Goal: Task Accomplishment & Management: Manage account settings

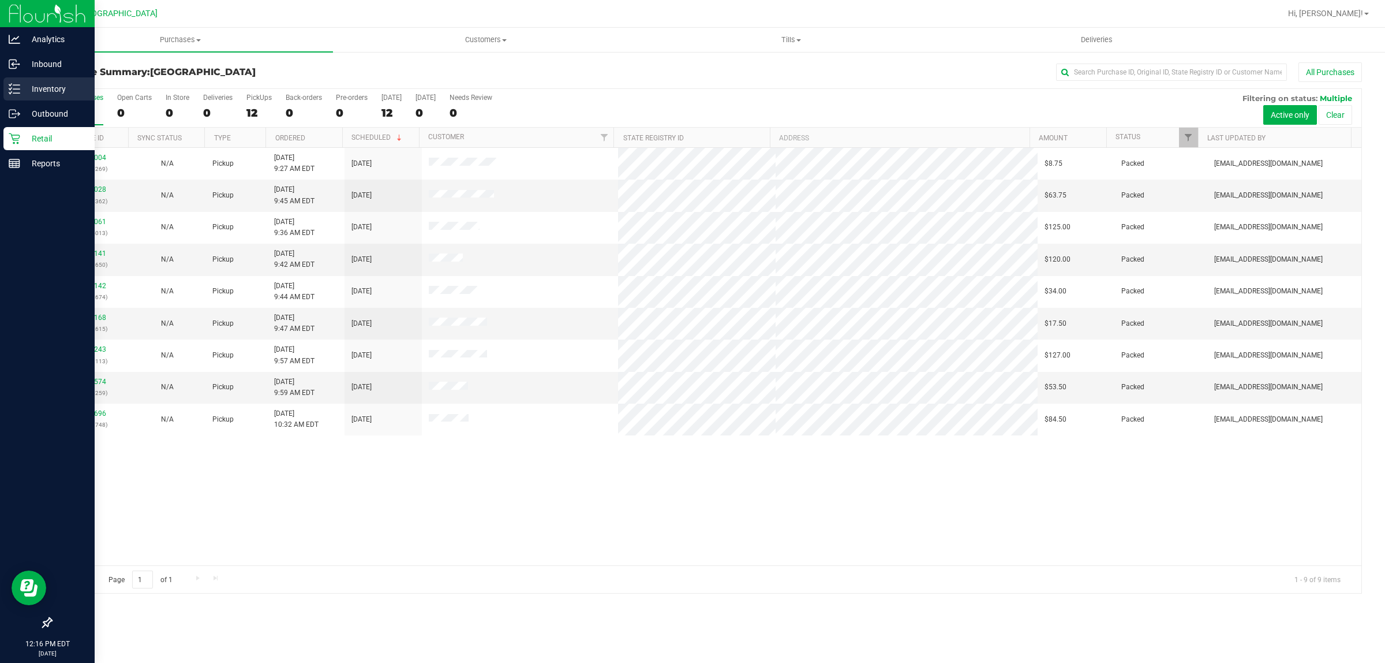
click at [49, 92] on p "Inventory" at bounding box center [54, 89] width 69 height 14
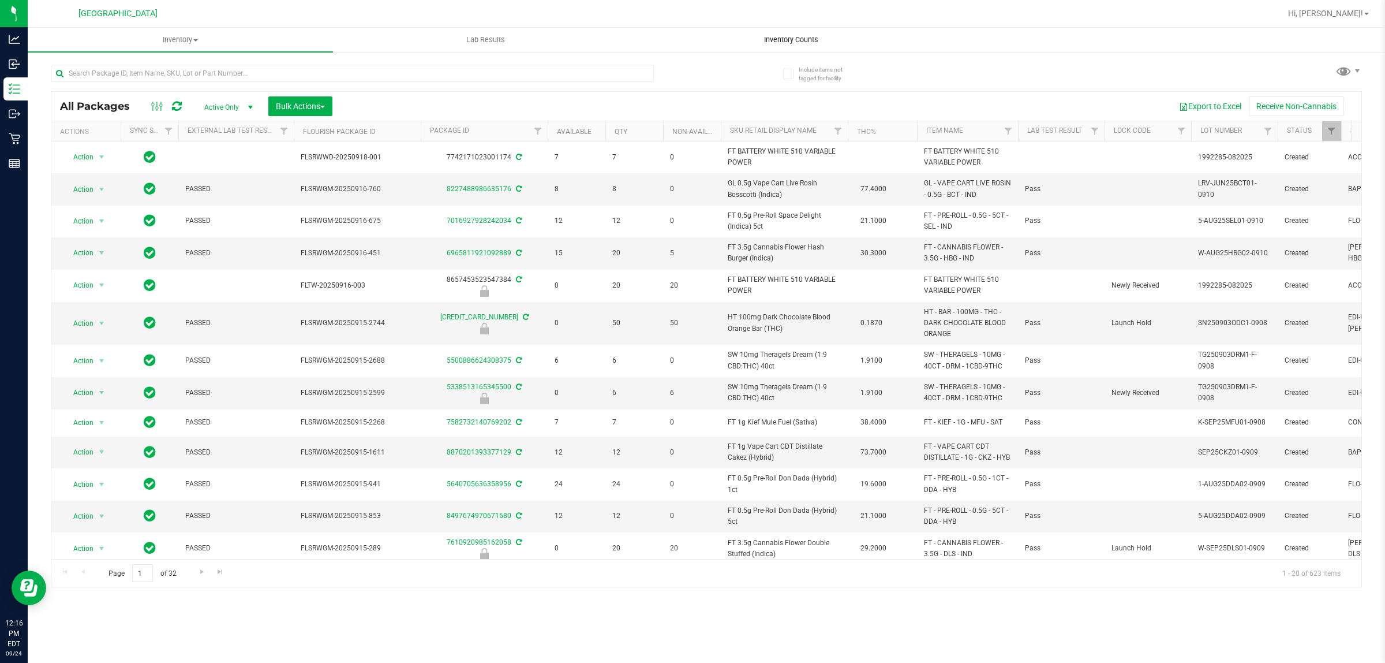
click at [789, 38] on span "Inventory Counts" at bounding box center [791, 40] width 85 height 10
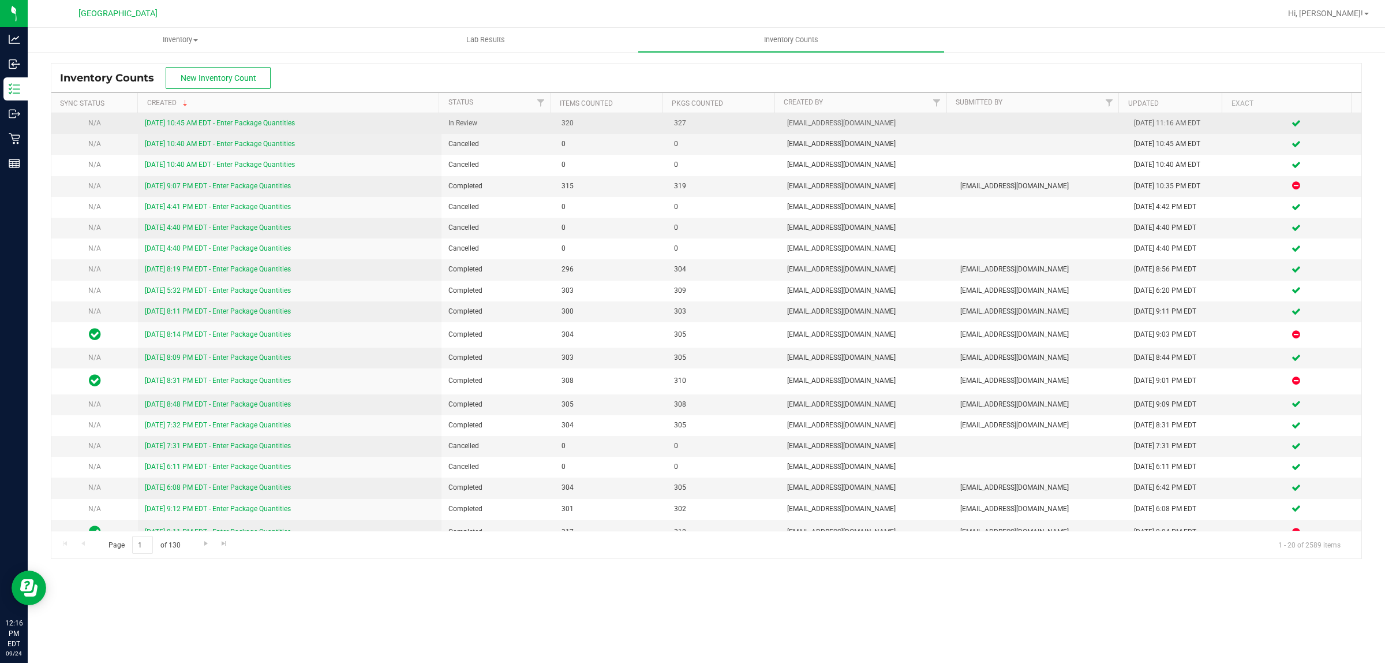
click at [251, 119] on link "[DATE] 10:45 AM EDT - Enter Package Quantities" at bounding box center [220, 123] width 150 height 8
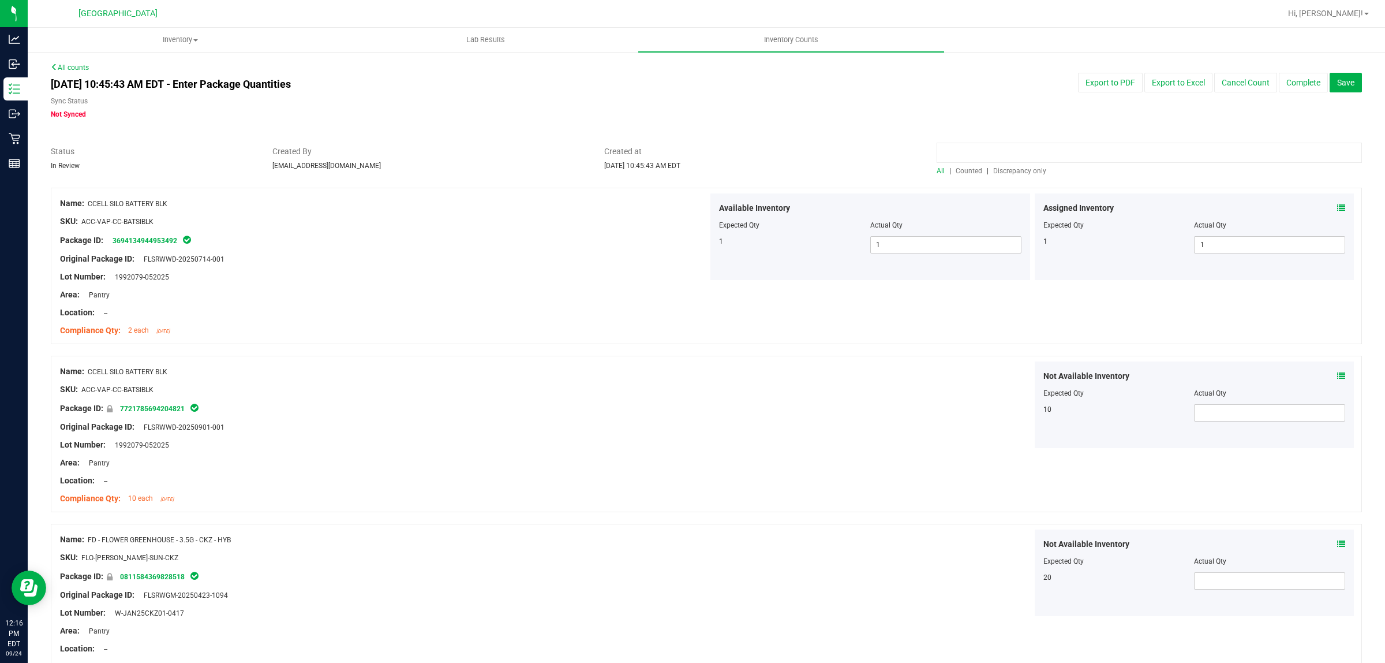
click at [1028, 154] on input at bounding box center [1149, 153] width 425 height 20
type input "yon"
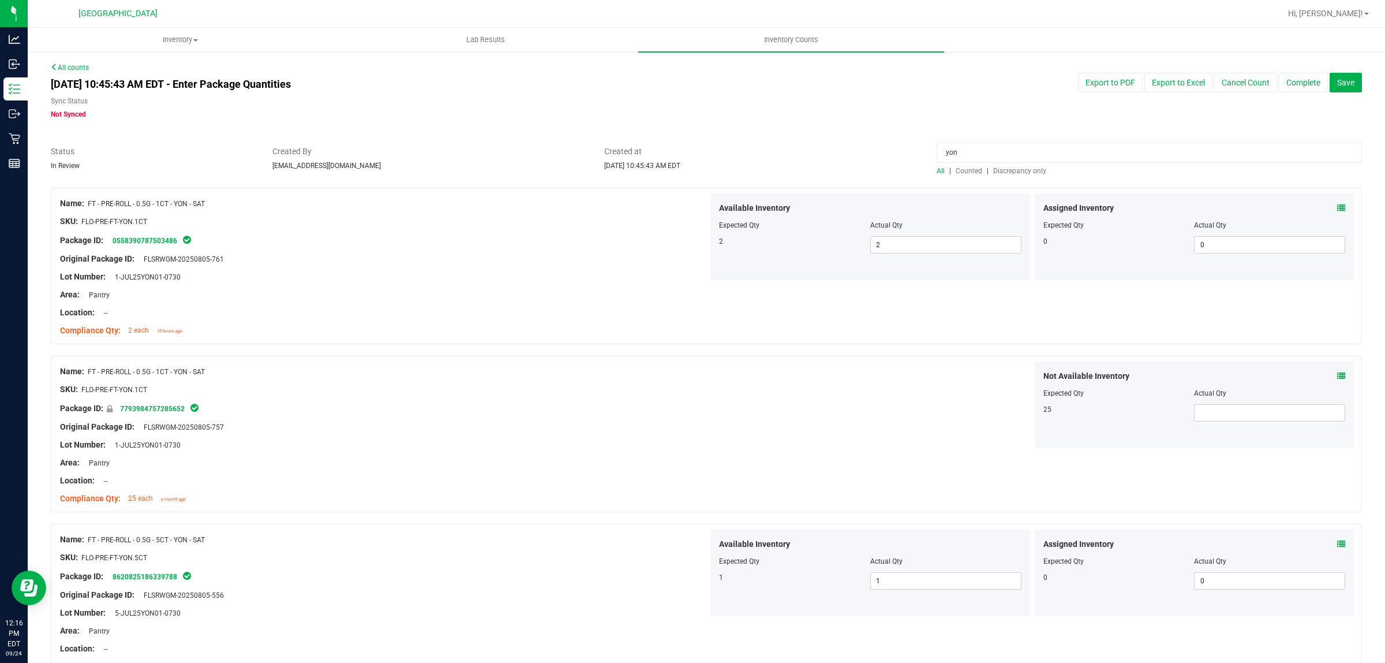
click at [962, 167] on span "Counted" at bounding box center [969, 171] width 27 height 8
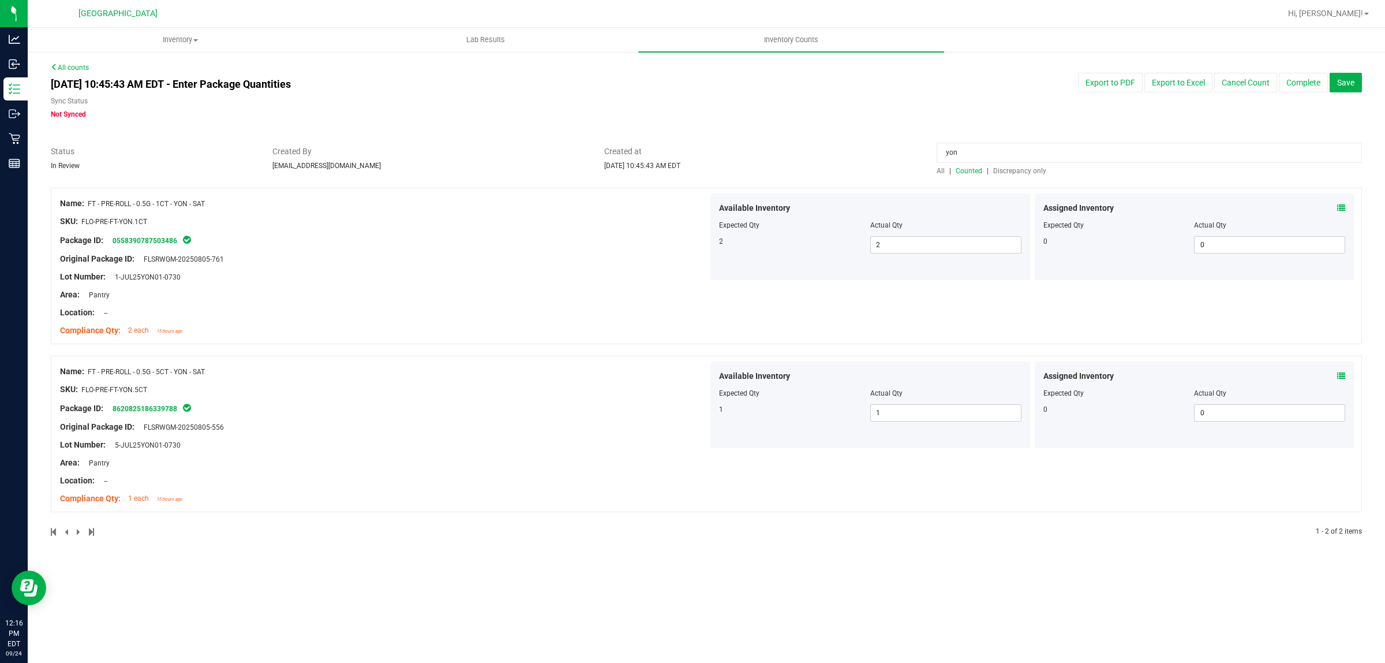
click at [1338, 373] on icon at bounding box center [1342, 376] width 8 height 8
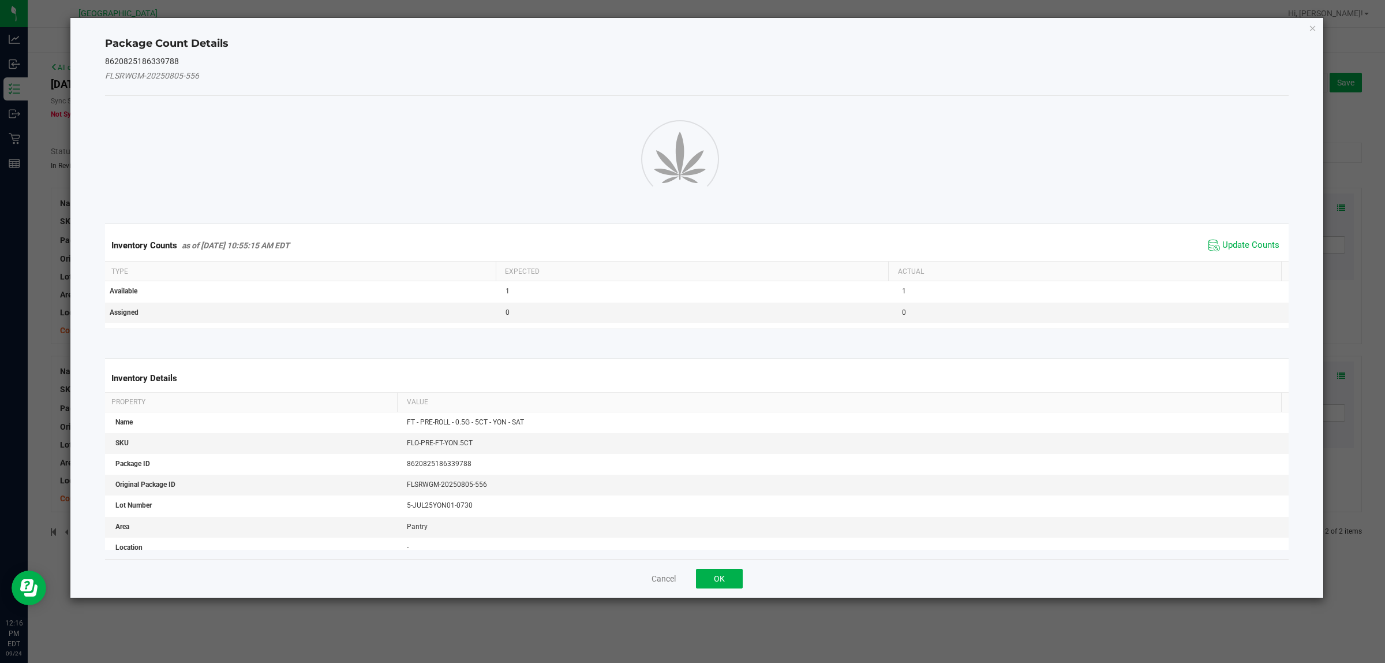
click at [1340, 373] on ngb-modal-window "Package Count Details 8620825186339788 FLSRWGM-20250805-556 Inventory Counts as…" at bounding box center [697, 331] width 1394 height 663
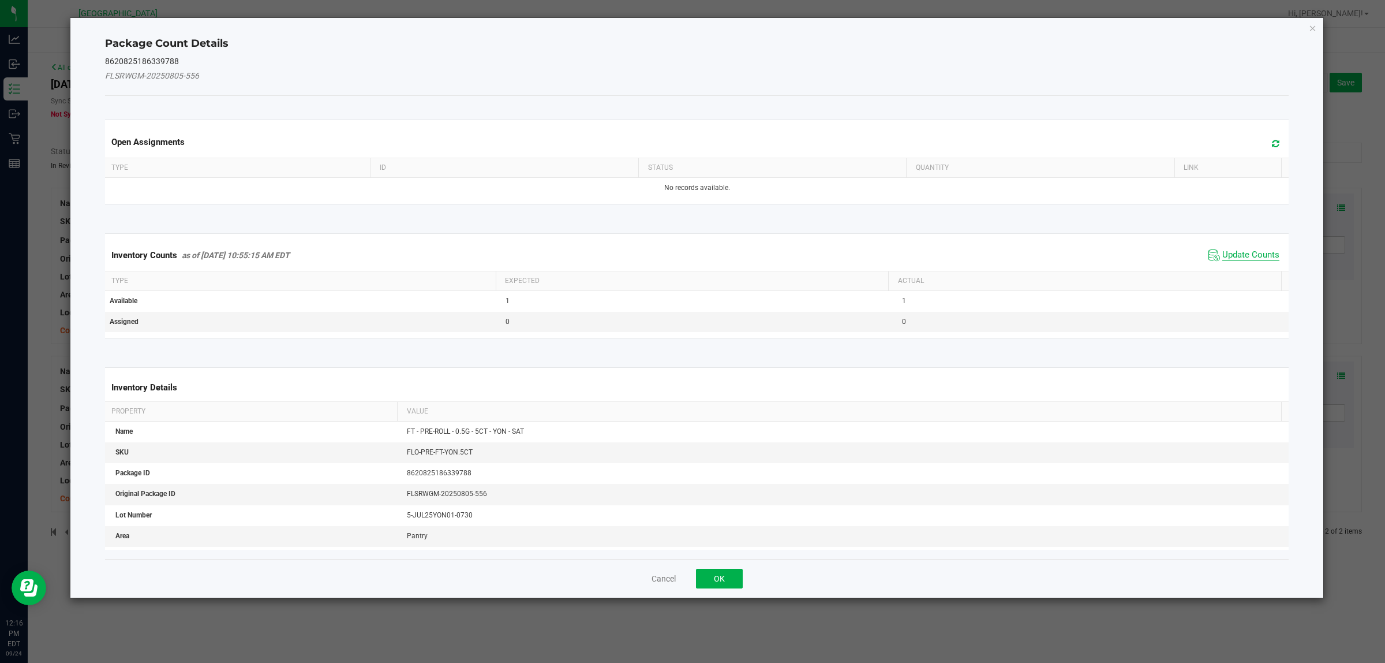
click at [1236, 251] on span "Update Counts" at bounding box center [1251, 255] width 57 height 12
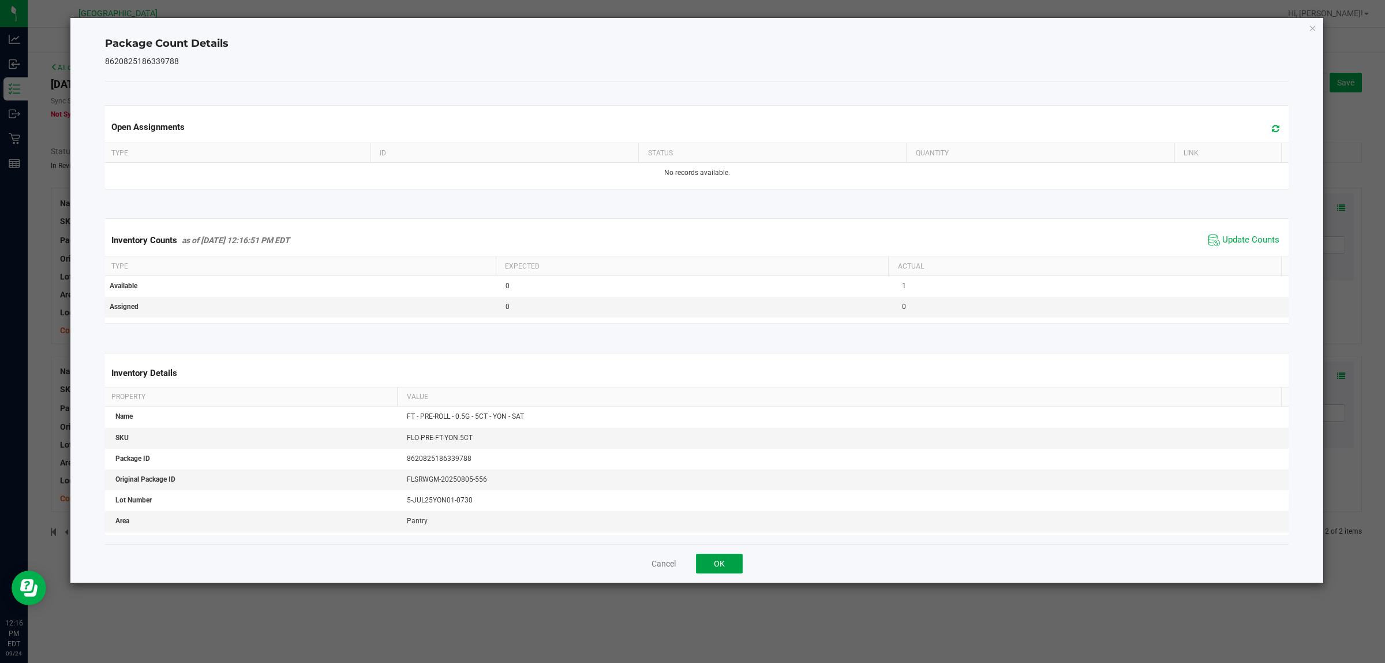
click at [732, 561] on button "OK" at bounding box center [719, 564] width 47 height 20
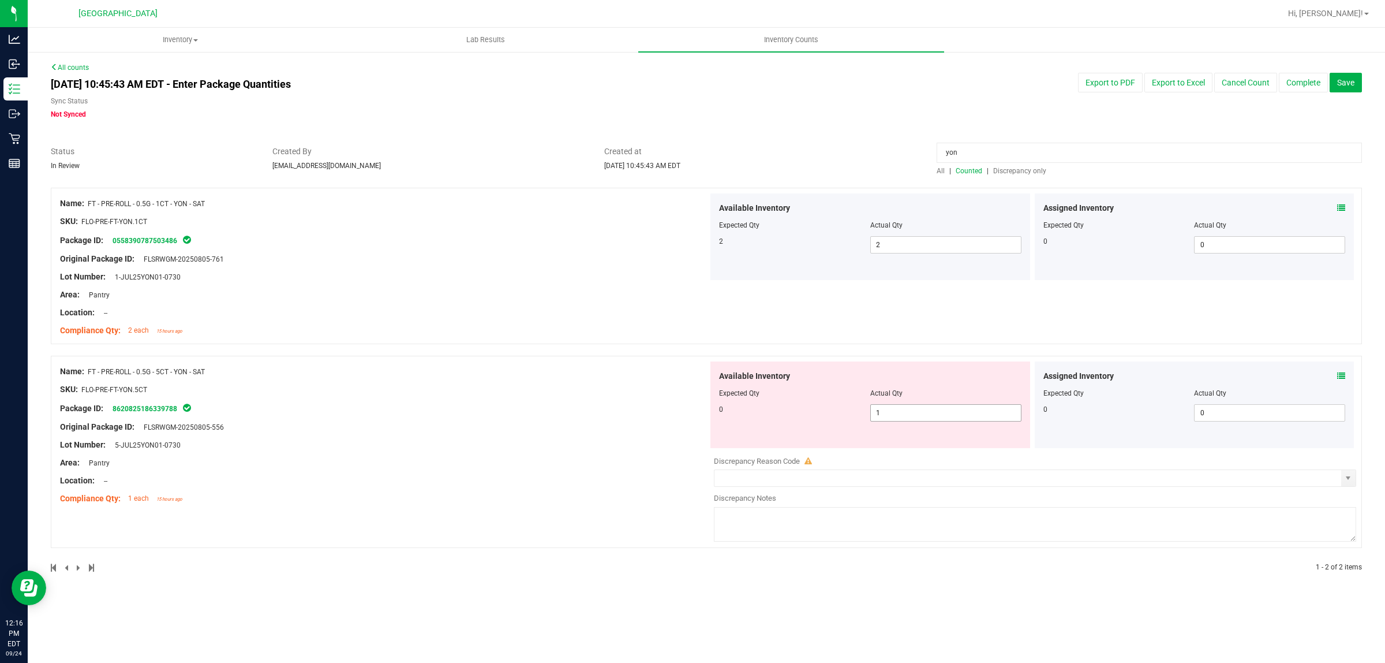
click at [1000, 410] on span "1 1" at bounding box center [946, 412] width 151 height 17
click at [1000, 410] on input "1" at bounding box center [946, 413] width 150 height 16
type input "0"
click at [959, 156] on input "yon" at bounding box center [1149, 153] width 425 height 20
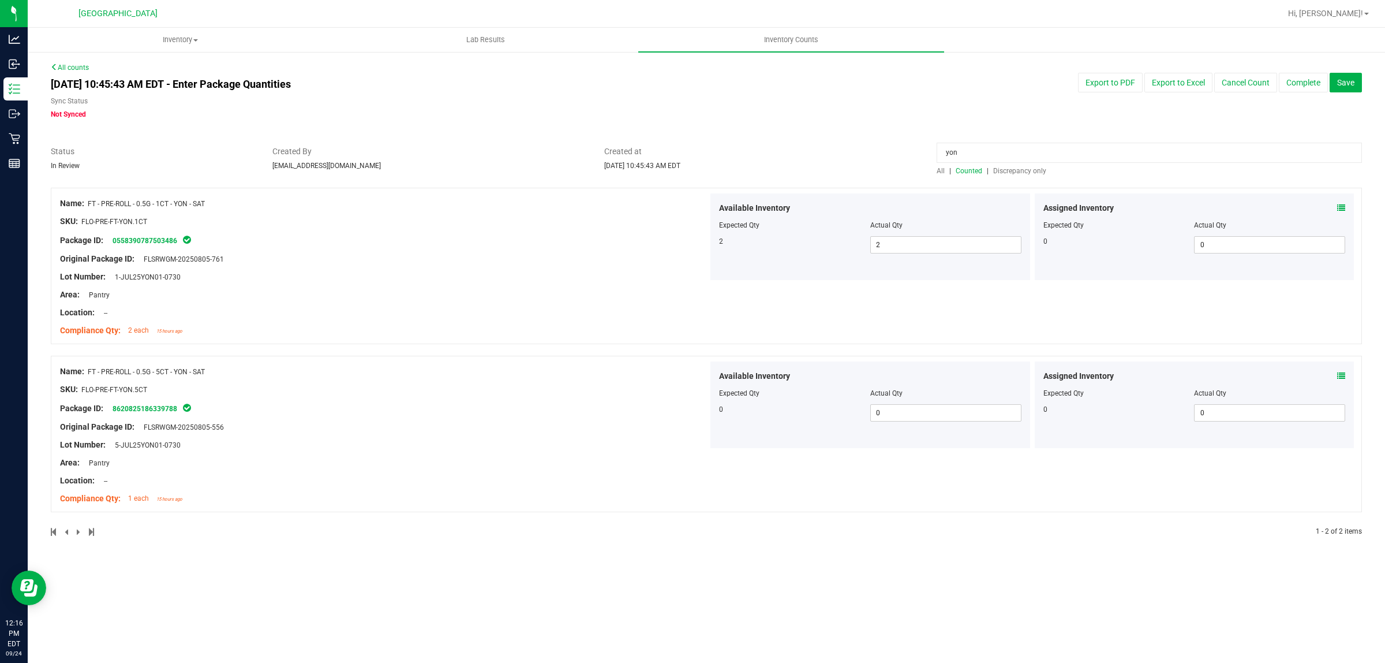
click at [959, 156] on input "yon" at bounding box center [1149, 153] width 425 height 20
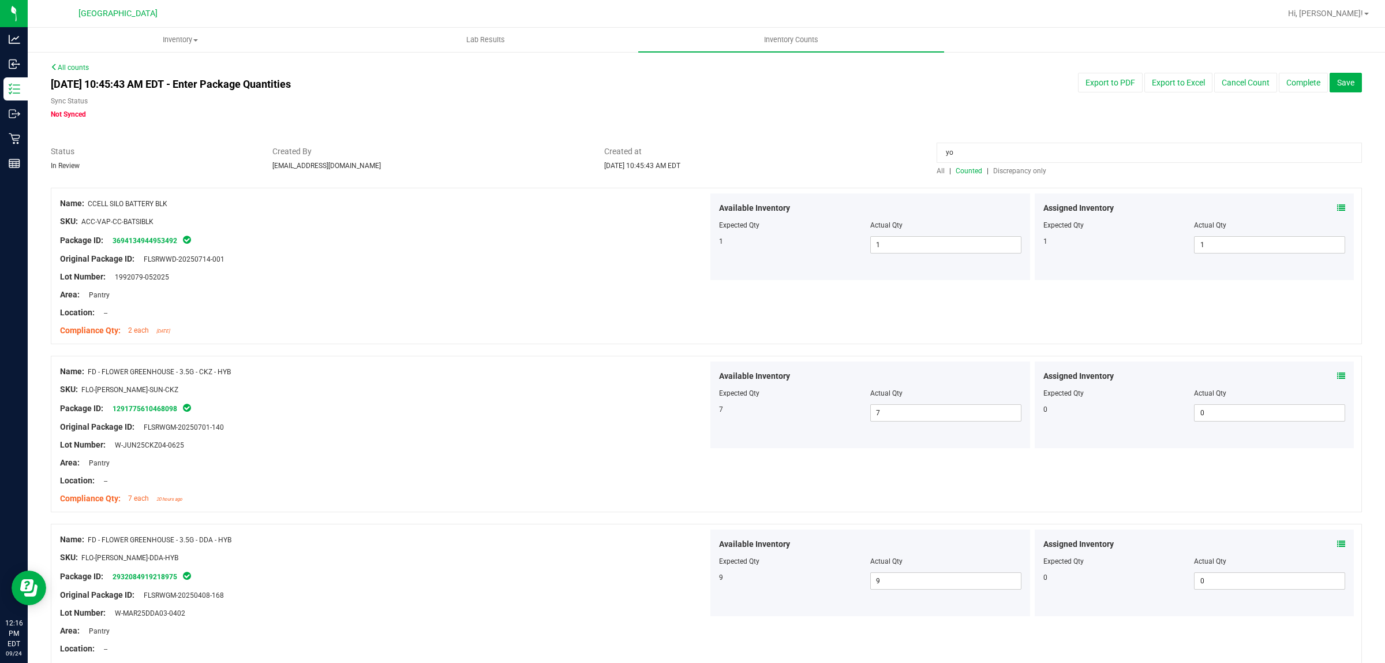
type input "yon"
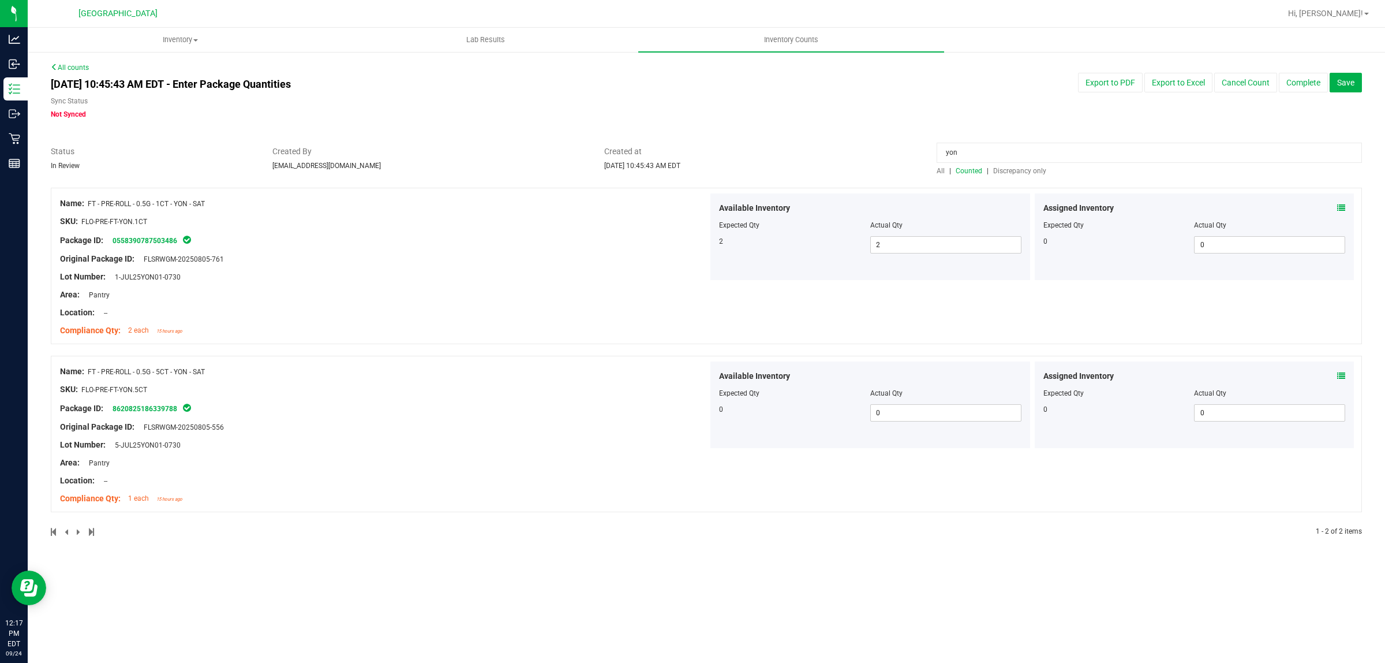
click at [1340, 204] on icon at bounding box center [1342, 208] width 8 height 8
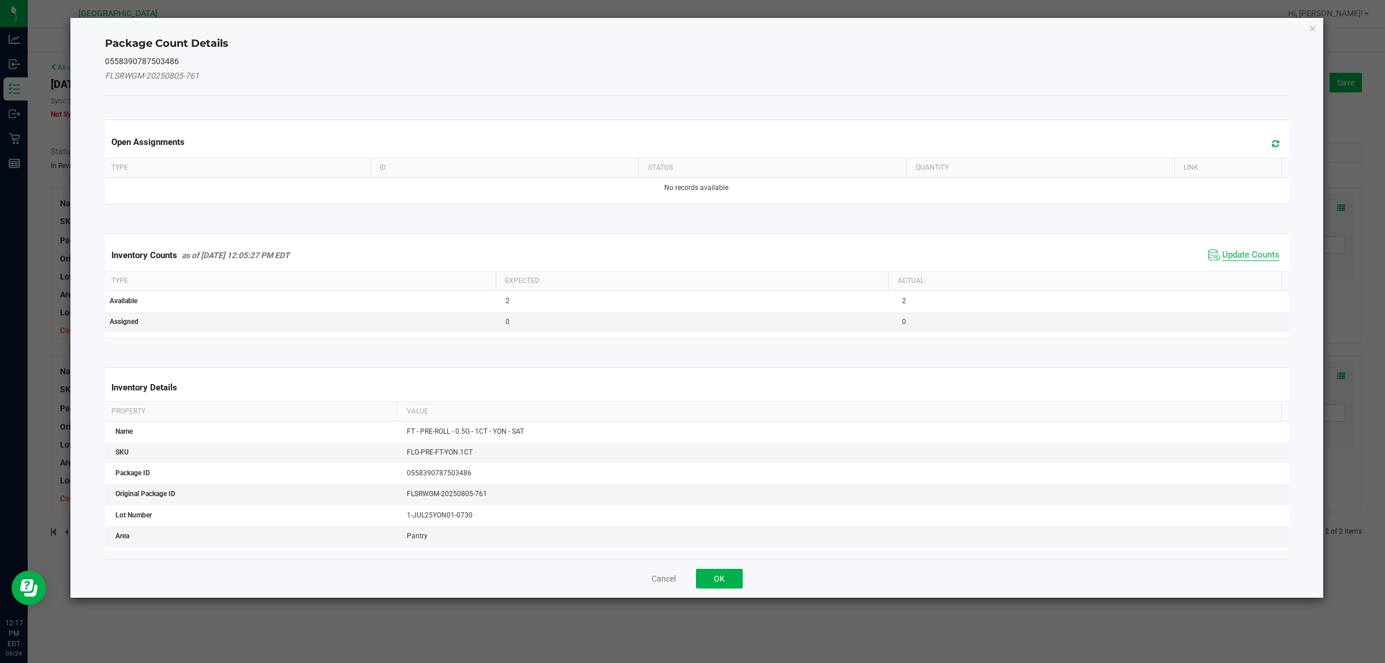
click at [1243, 255] on span "Update Counts" at bounding box center [1251, 255] width 57 height 12
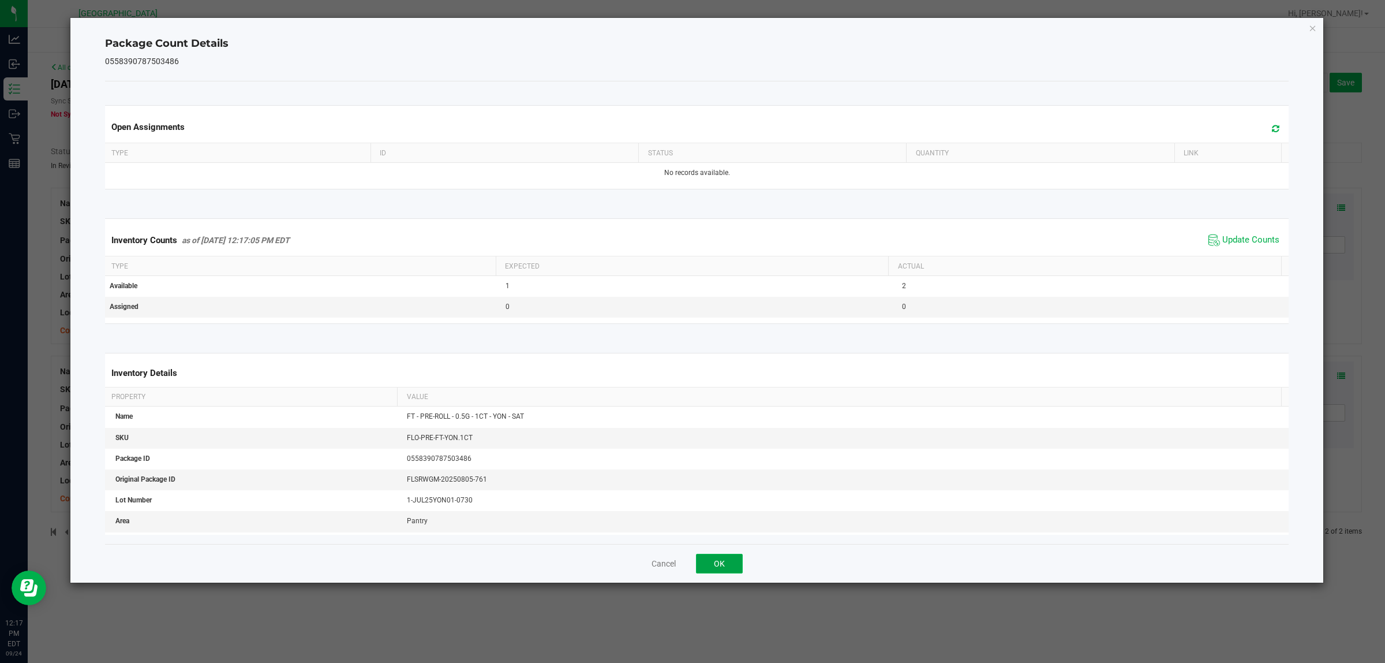
click at [727, 566] on button "OK" at bounding box center [719, 564] width 47 height 20
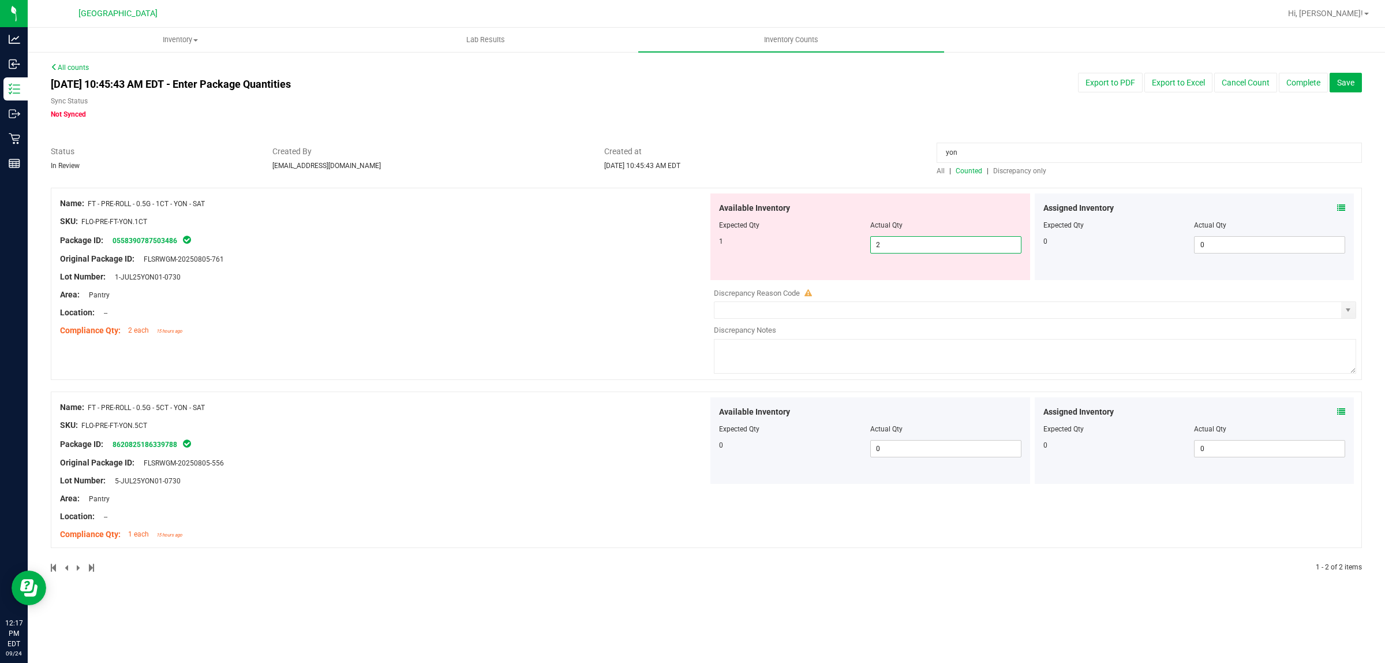
click at [918, 246] on span "2 2" at bounding box center [946, 244] width 151 height 17
click at [918, 246] on input "2" at bounding box center [946, 245] width 150 height 16
type input "1"
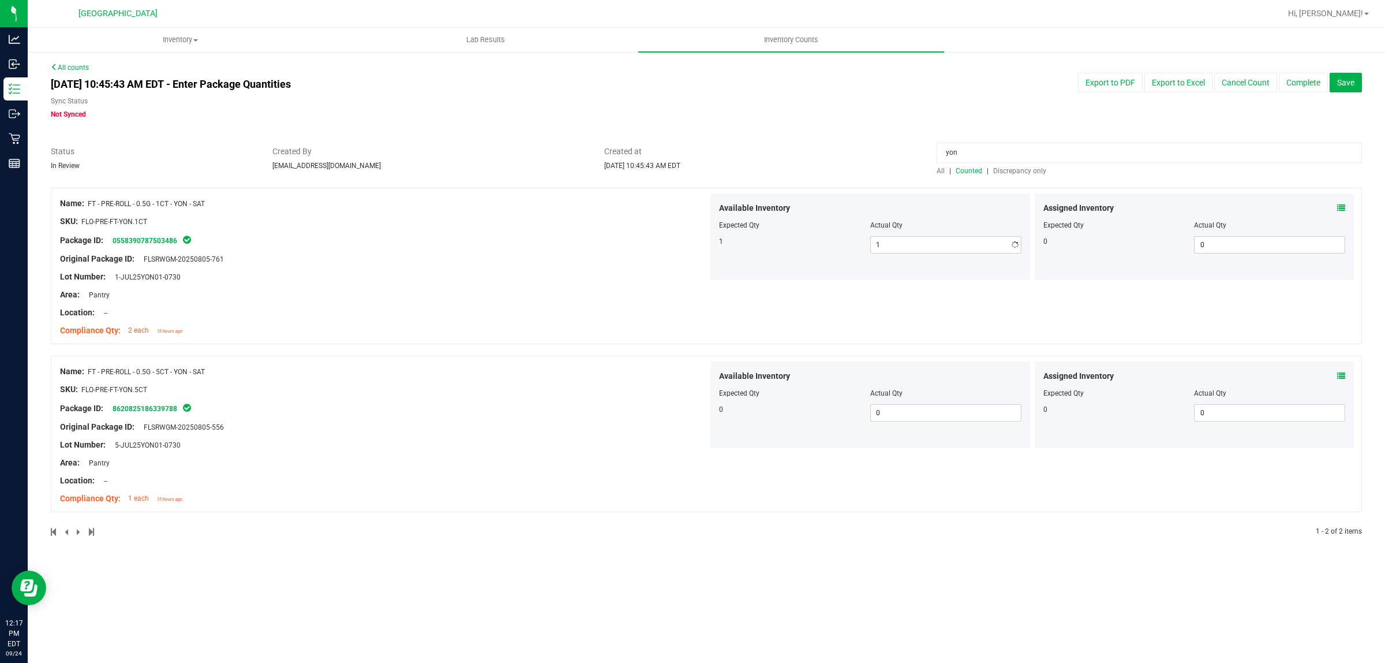
click at [984, 151] on input "yon" at bounding box center [1149, 153] width 425 height 20
click at [983, 151] on input "yon" at bounding box center [1149, 153] width 425 height 20
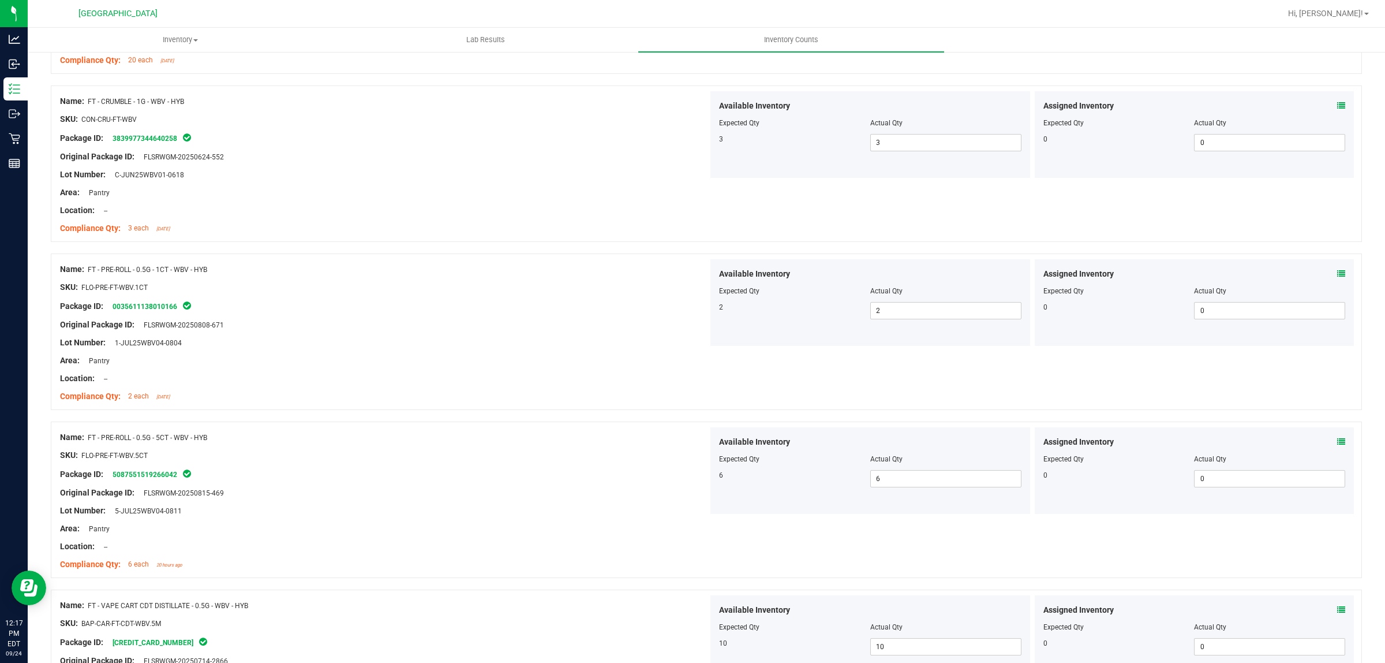
scroll to position [361, 0]
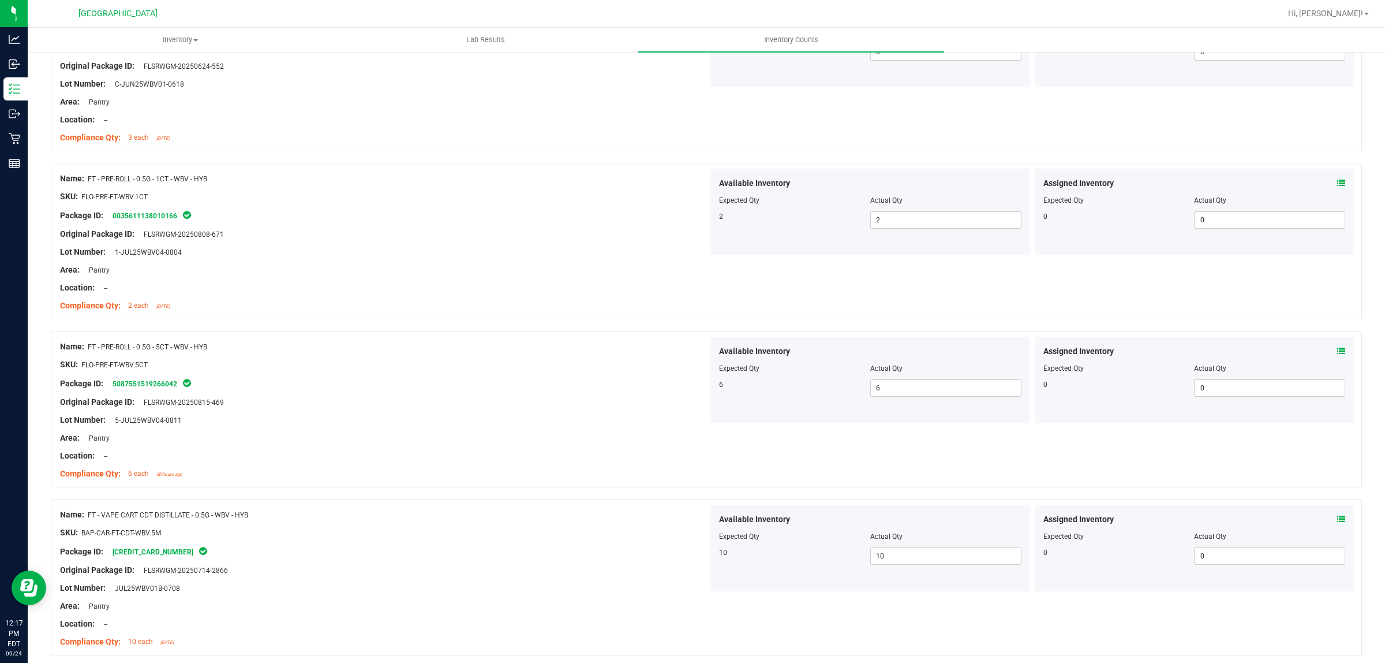
type input "wbv"
click at [1338, 348] on icon at bounding box center [1342, 351] width 8 height 8
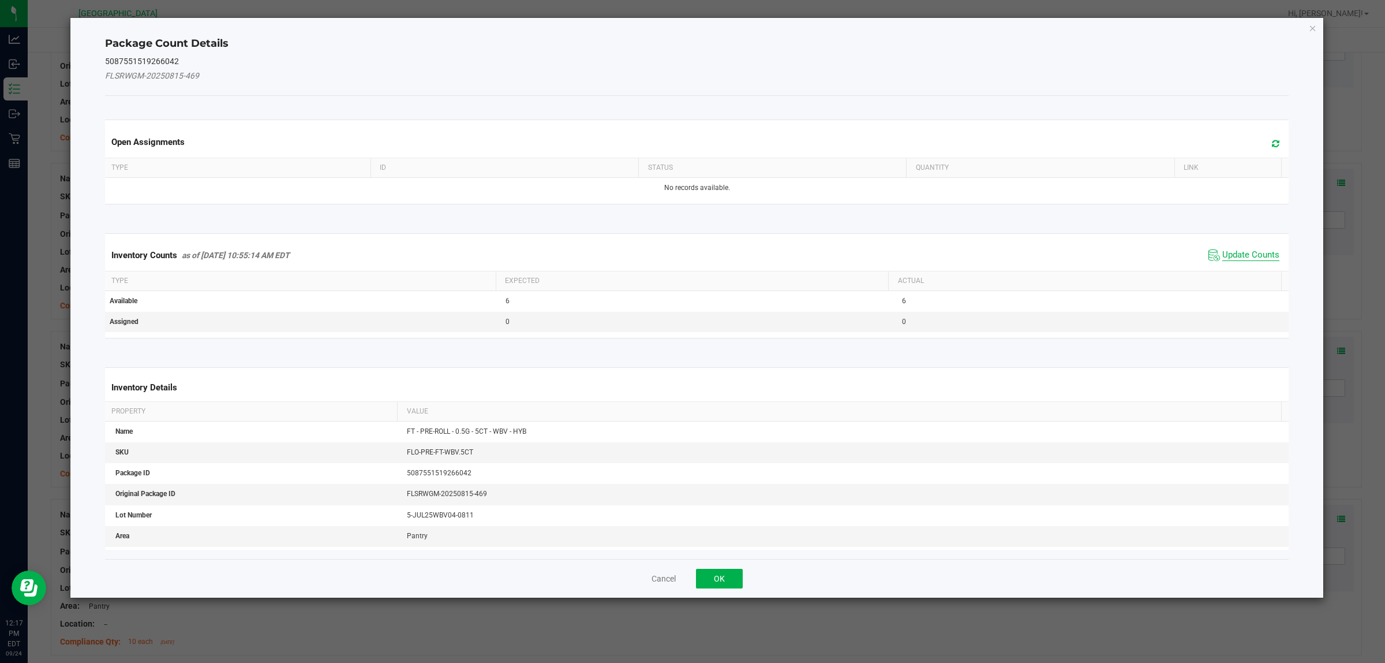
click at [1243, 249] on span "Update Counts" at bounding box center [1251, 255] width 57 height 12
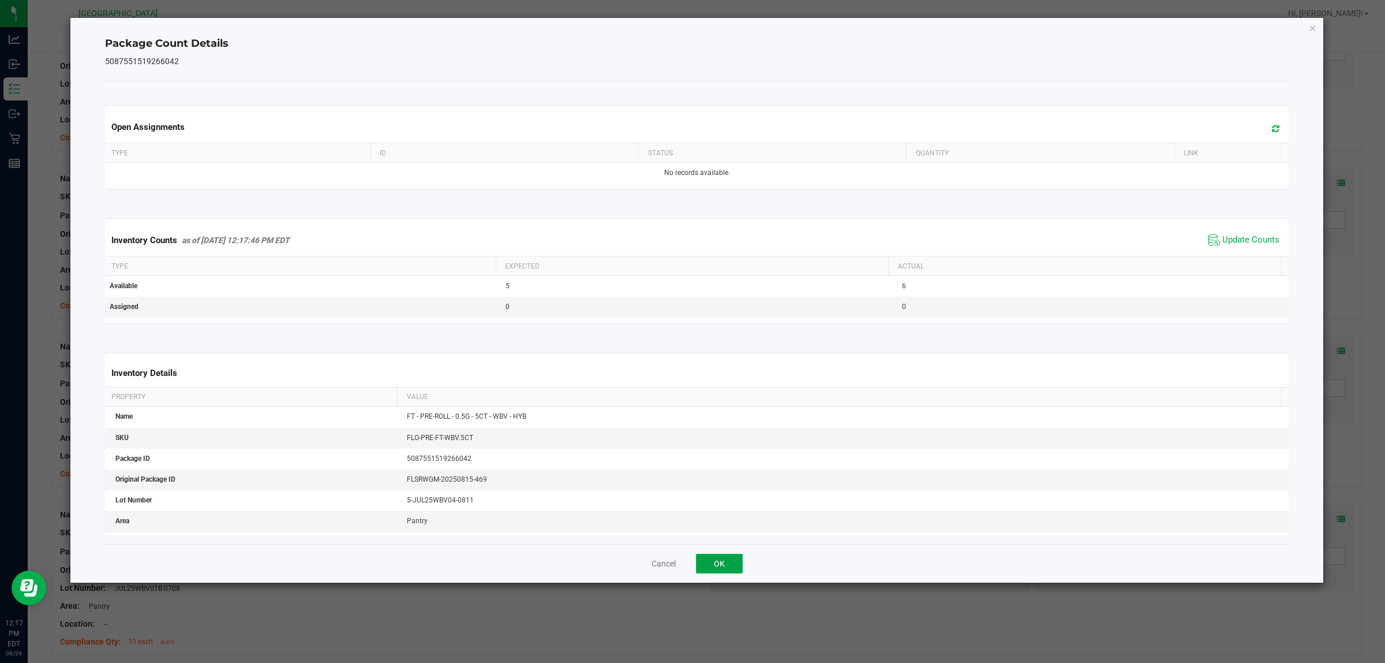
click at [727, 562] on button "OK" at bounding box center [719, 564] width 47 height 20
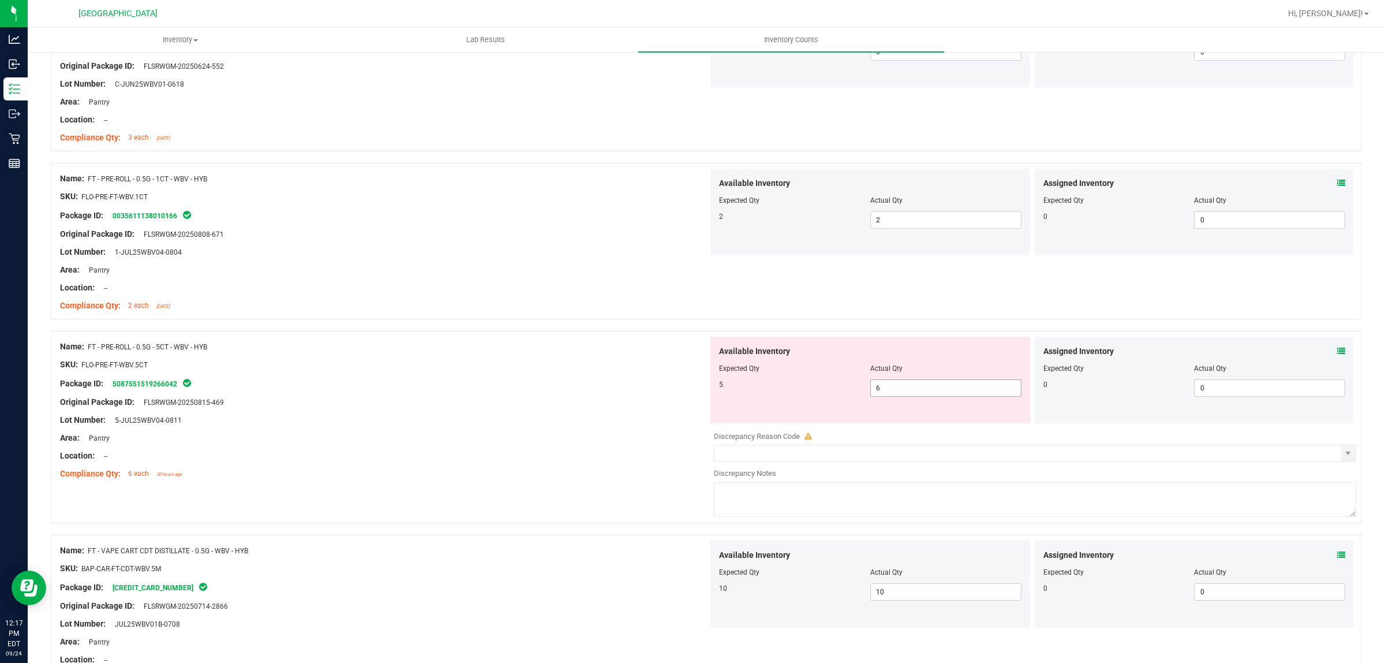
click at [919, 390] on span "6 6" at bounding box center [946, 387] width 151 height 17
click at [919, 389] on input "6" at bounding box center [946, 388] width 150 height 16
type input "5"
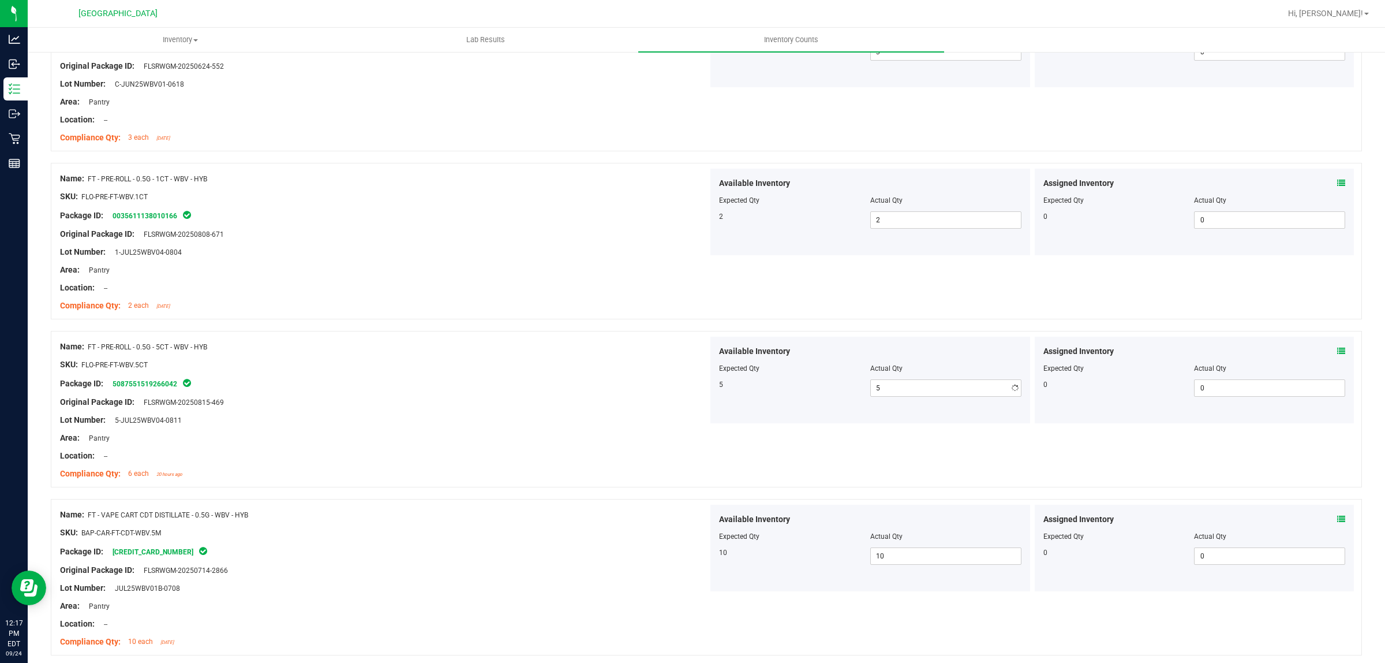
click at [537, 342] on div "Name: FT - PRE-ROLL - 0.5G - 5CT - WBV - HYB" at bounding box center [384, 347] width 648 height 12
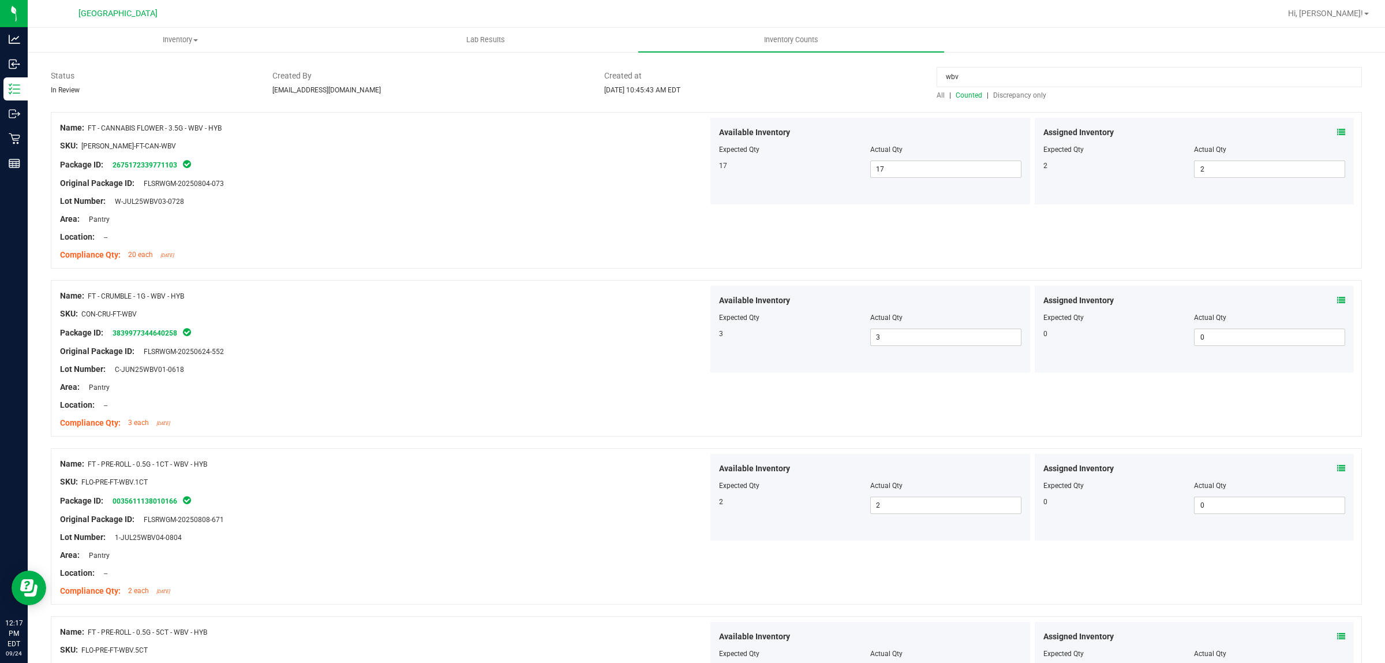
scroll to position [0, 0]
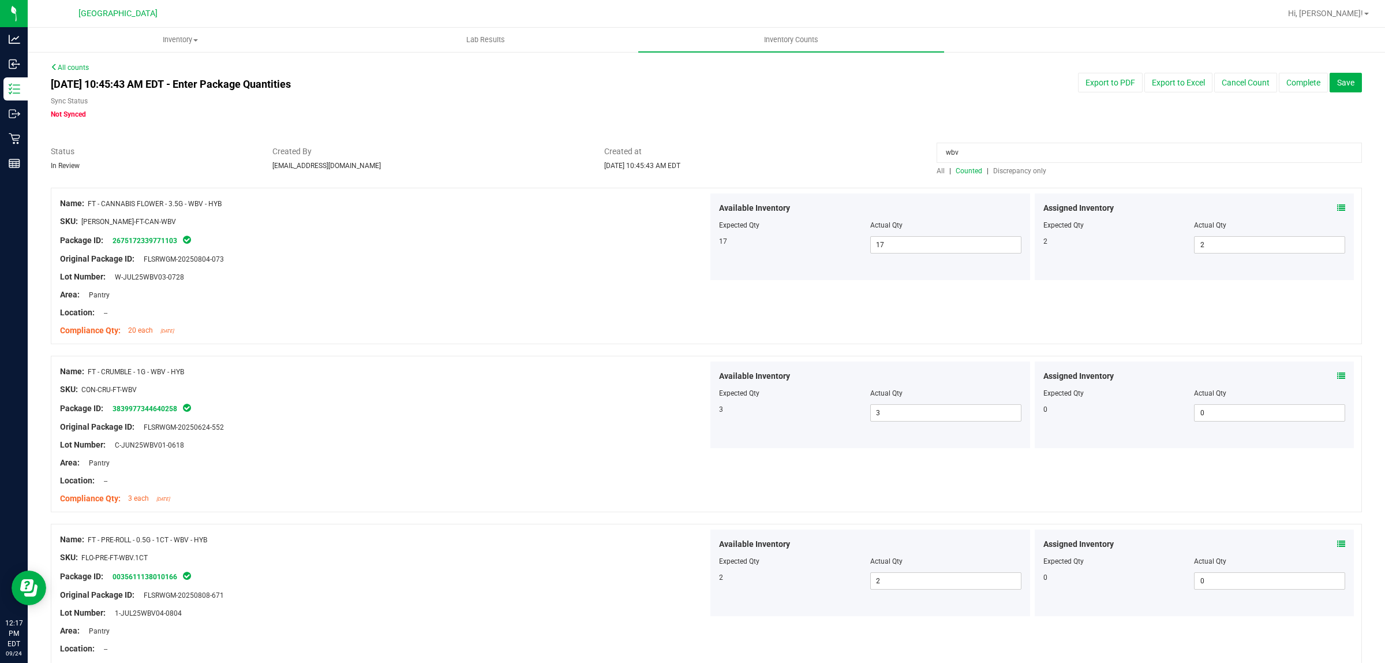
click at [1003, 169] on span "Discrepancy only" at bounding box center [1019, 171] width 53 height 8
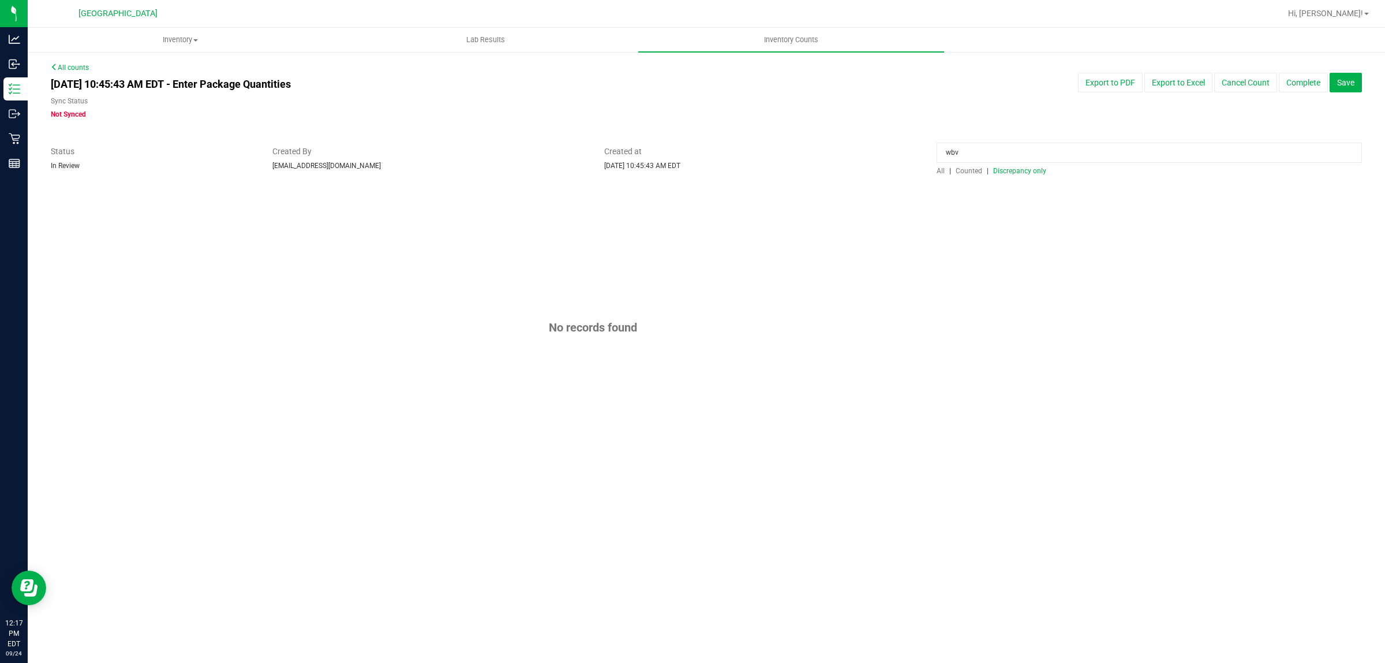
click at [991, 154] on input "wbv" at bounding box center [1149, 153] width 425 height 20
click at [1011, 113] on div "[DATE] 10:45:43 AM EDT - Enter Package Quantities Sync Status Not Synced Export…" at bounding box center [706, 96] width 1329 height 47
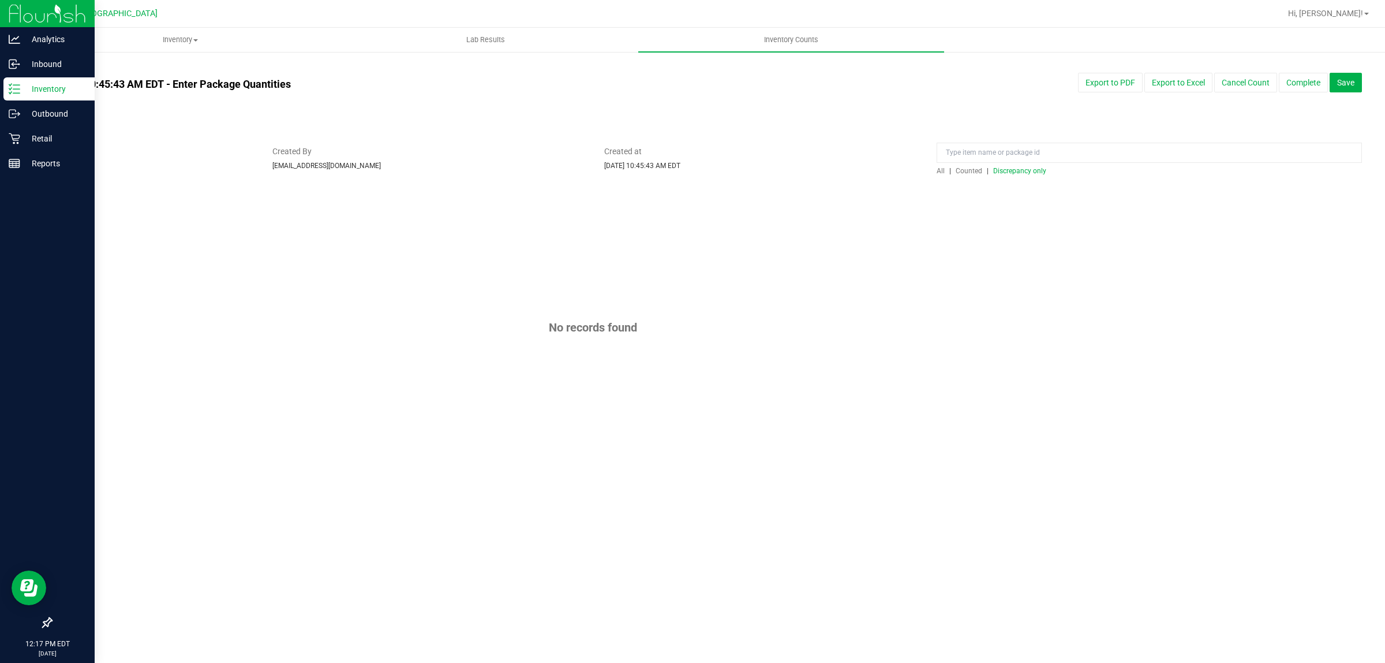
click at [6, 83] on div "Inventory" at bounding box center [48, 88] width 91 height 23
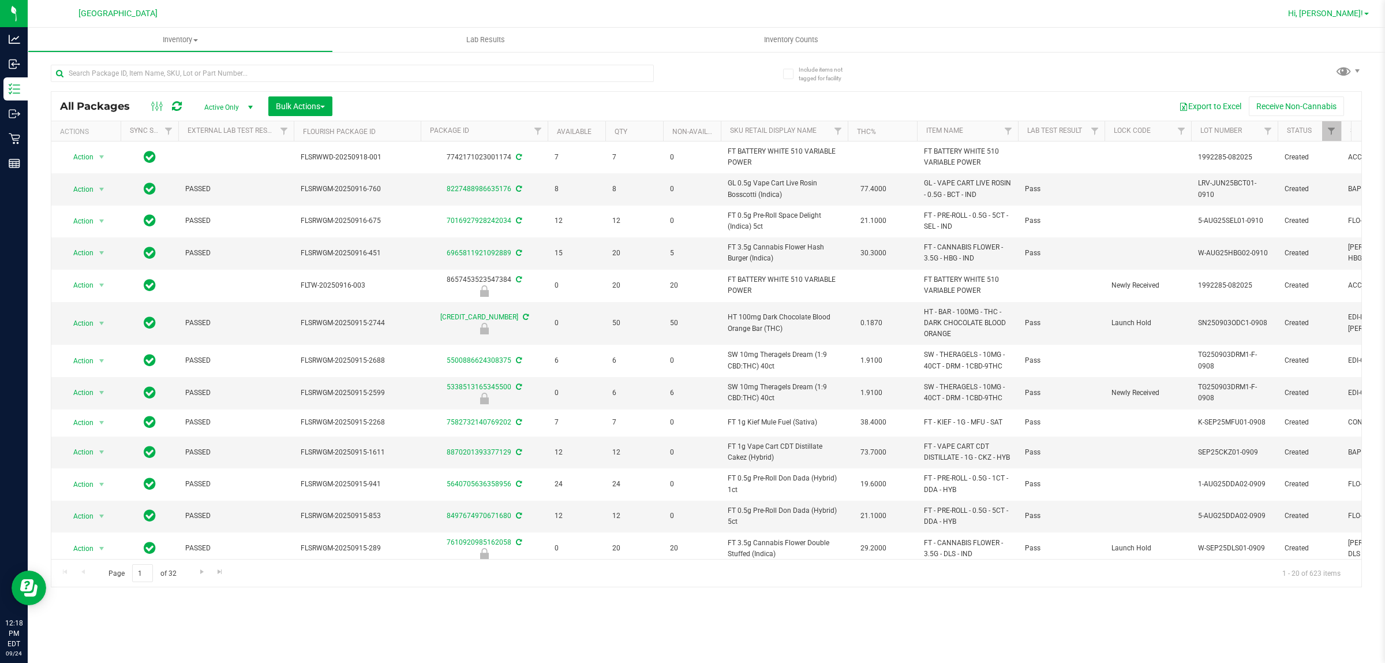
click at [1342, 14] on span "Hi, [PERSON_NAME]!" at bounding box center [1325, 13] width 75 height 9
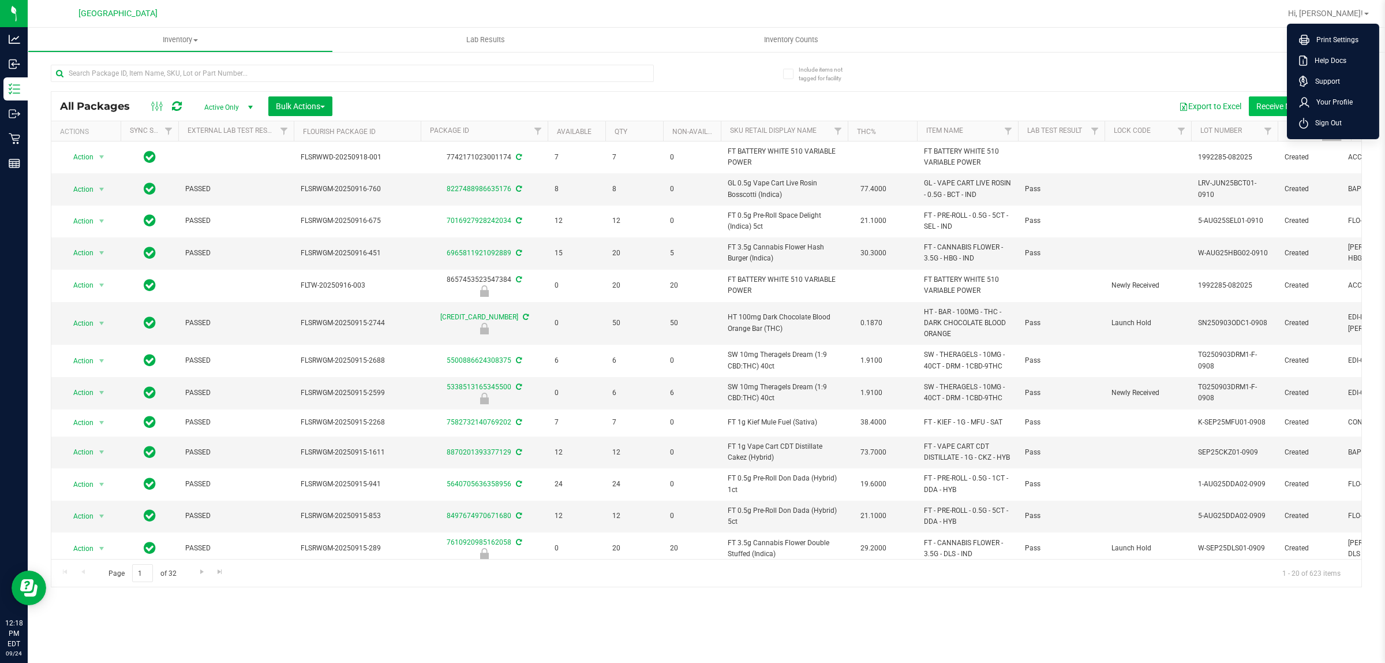
click at [1338, 116] on li "Sign Out" at bounding box center [1333, 123] width 87 height 21
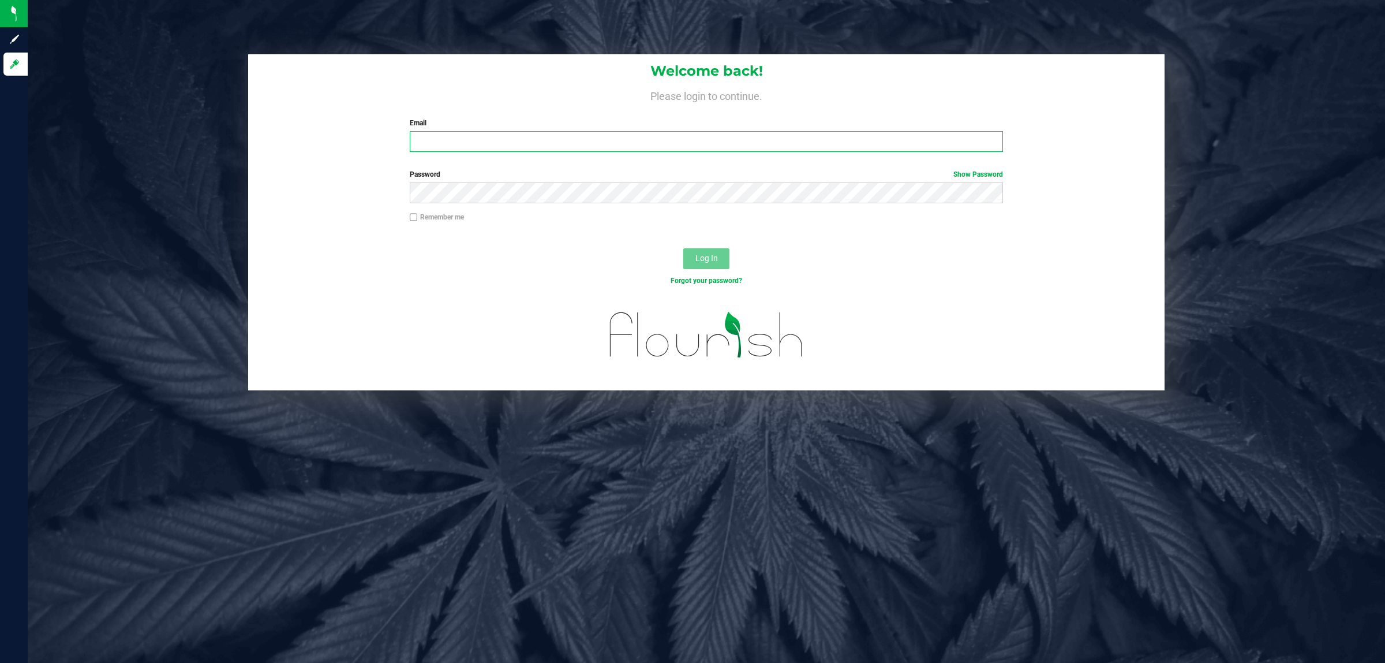
click at [944, 140] on input "Email" at bounding box center [707, 141] width 594 height 21
type input "[EMAIL_ADDRESS][DOMAIN_NAME]"
click at [683, 248] on button "Log In" at bounding box center [706, 258] width 46 height 21
